Goal: Use online tool/utility: Use online tool/utility

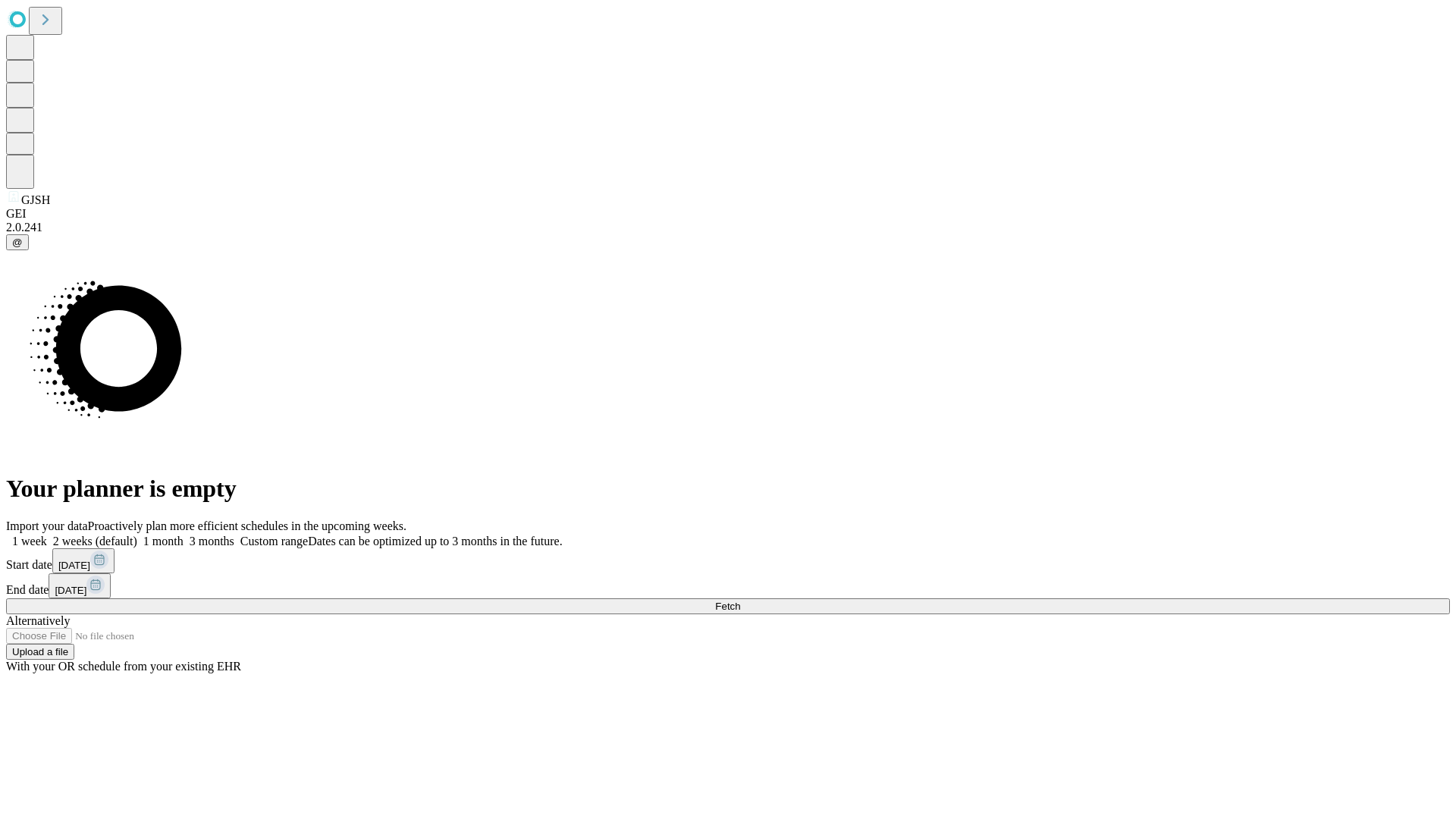
click at [741, 600] on span "Fetch" at bounding box center [727, 606] width 25 height 12
